Goal: Find specific page/section: Find specific page/section

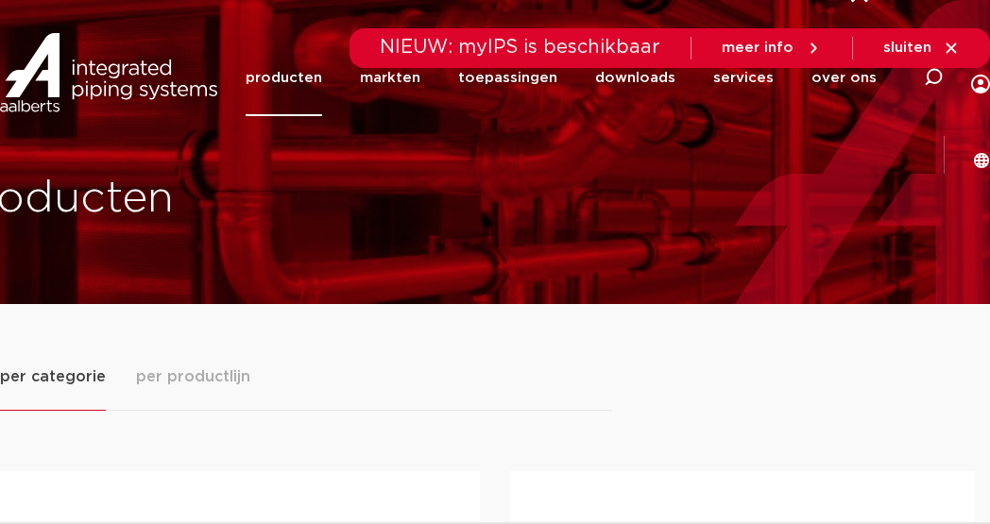
click at [920, 102] on div at bounding box center [946, 121] width 56 height 38
click at [924, 102] on div at bounding box center [946, 121] width 56 height 38
click at [929, 81] on icon at bounding box center [932, 77] width 23 height 23
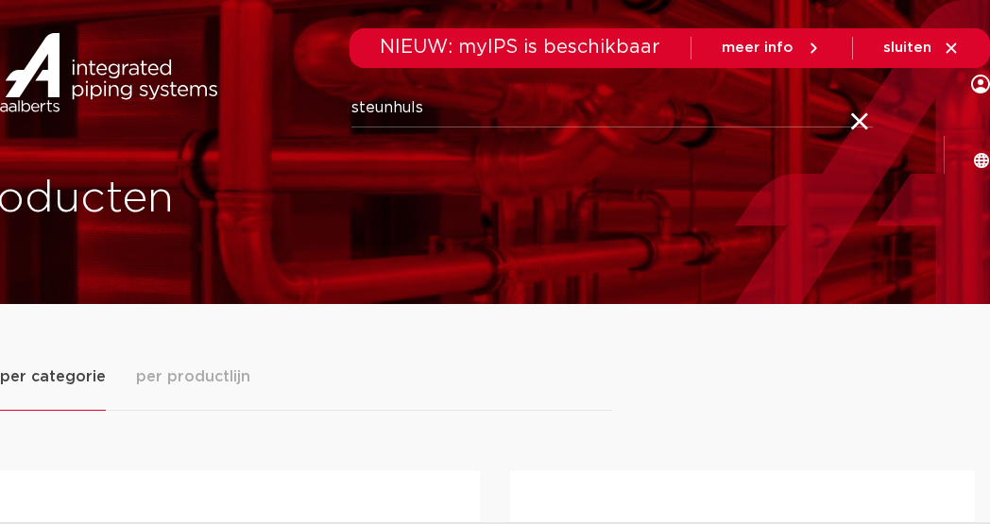
type input "steunhuls"
click button "Zoeken" at bounding box center [0, 0] width 0 height 0
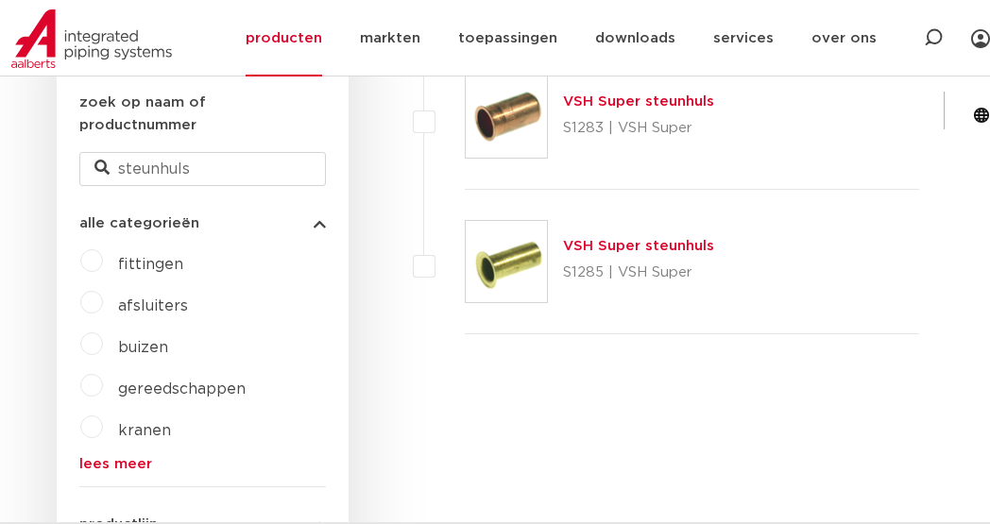
scroll to position [567, 0]
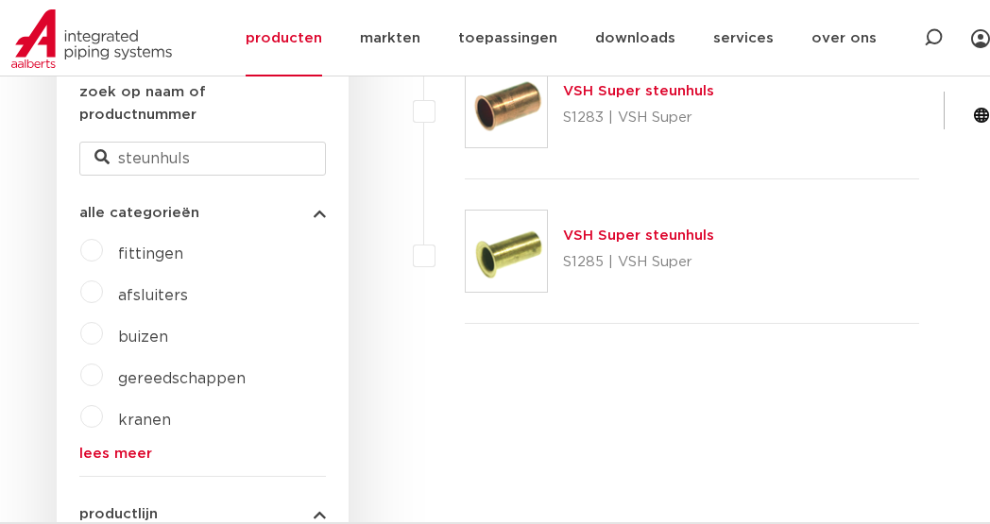
click at [602, 238] on link "VSH Super steunhuls" at bounding box center [638, 236] width 151 height 14
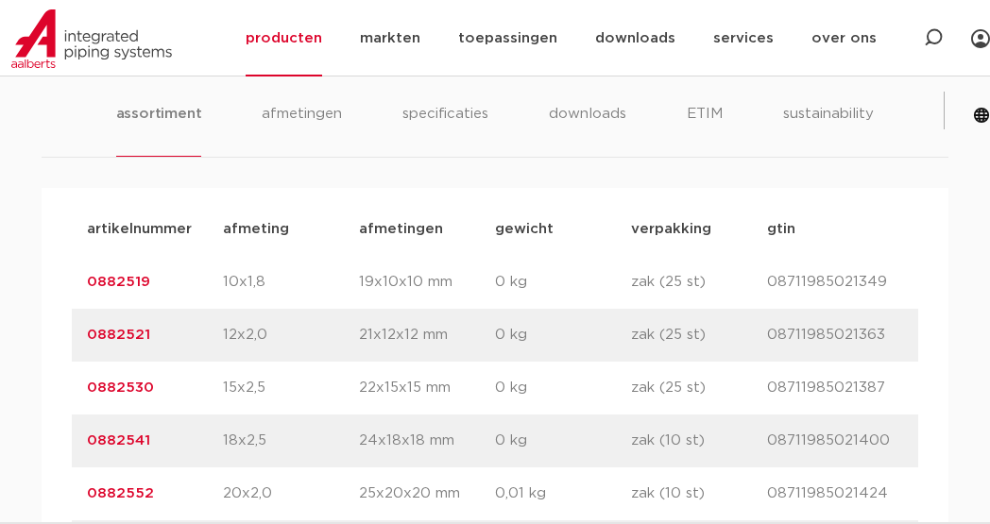
scroll to position [1323, 0]
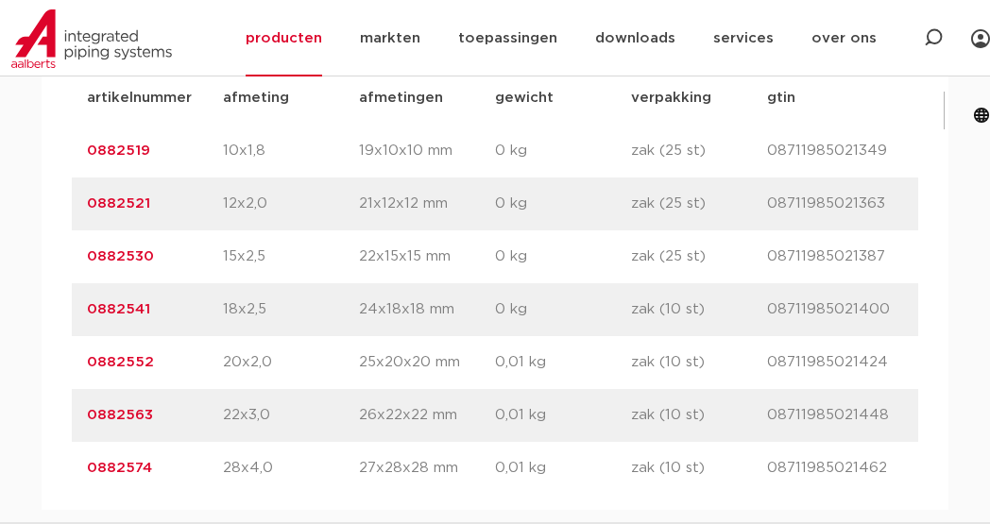
click at [137, 201] on link "0882521" at bounding box center [118, 204] width 63 height 14
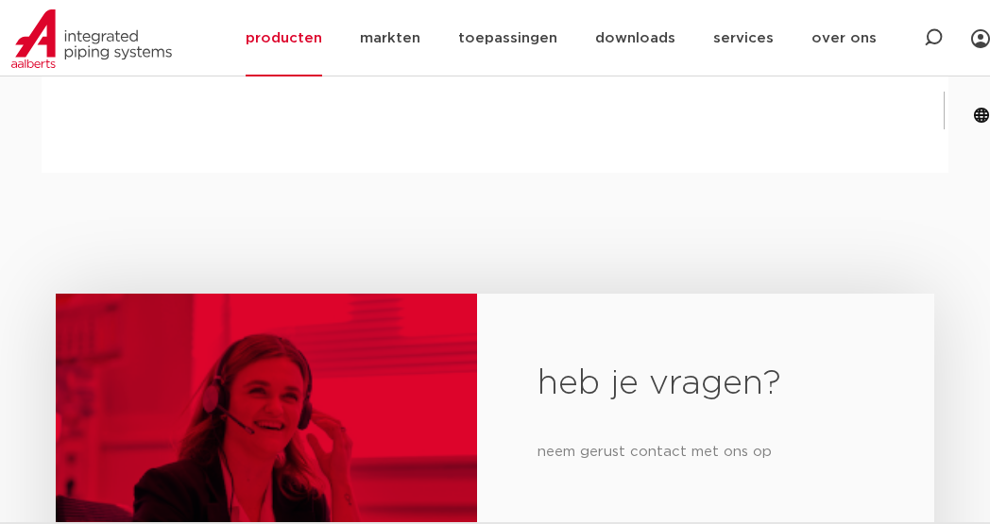
scroll to position [1606, 0]
